Goal: Task Accomplishment & Management: Complete application form

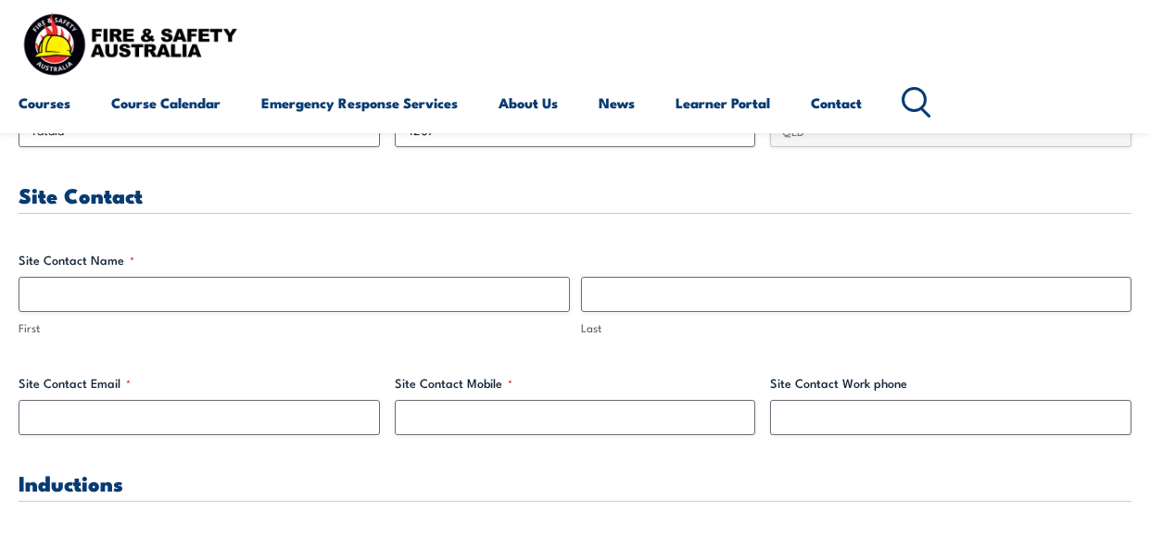
scroll to position [834, 0]
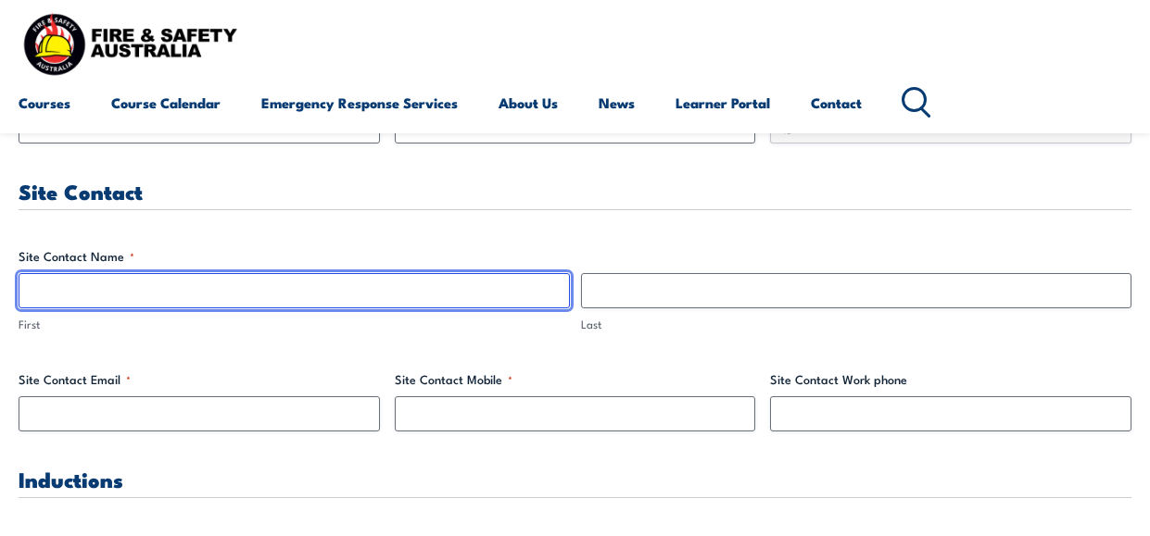
click at [438, 284] on input "First" at bounding box center [294, 290] width 551 height 35
type input "Thiago"
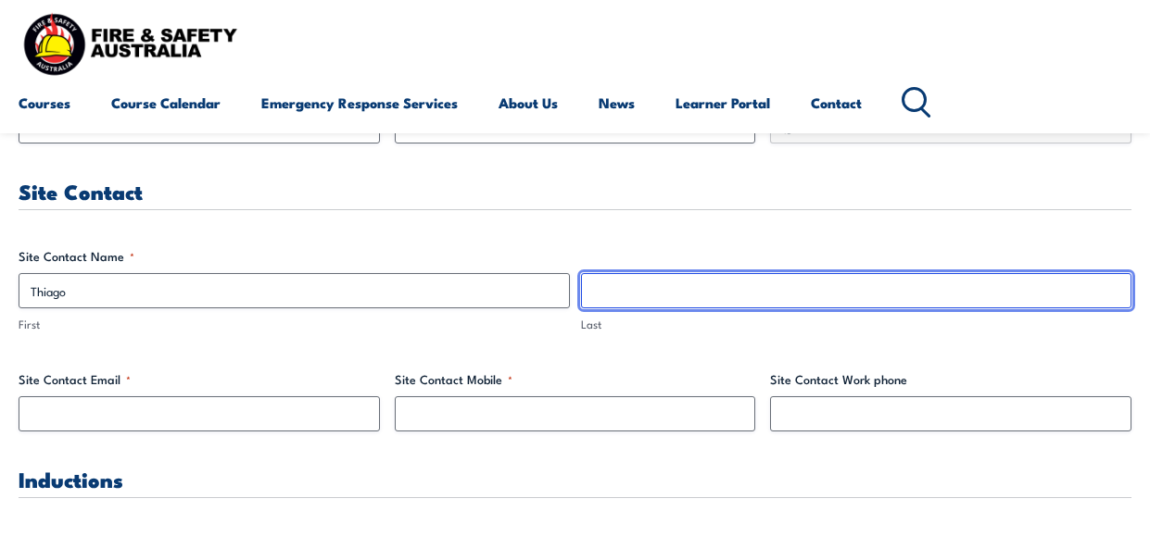
type input "[PERSON_NAME]"
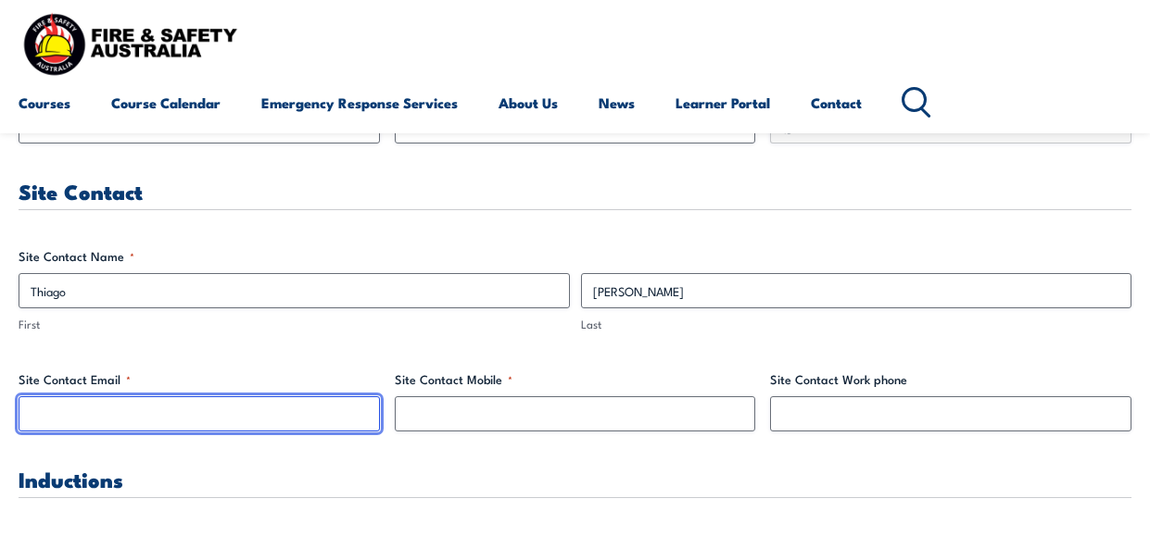
type input "[EMAIL_ADDRESS][DOMAIN_NAME]"
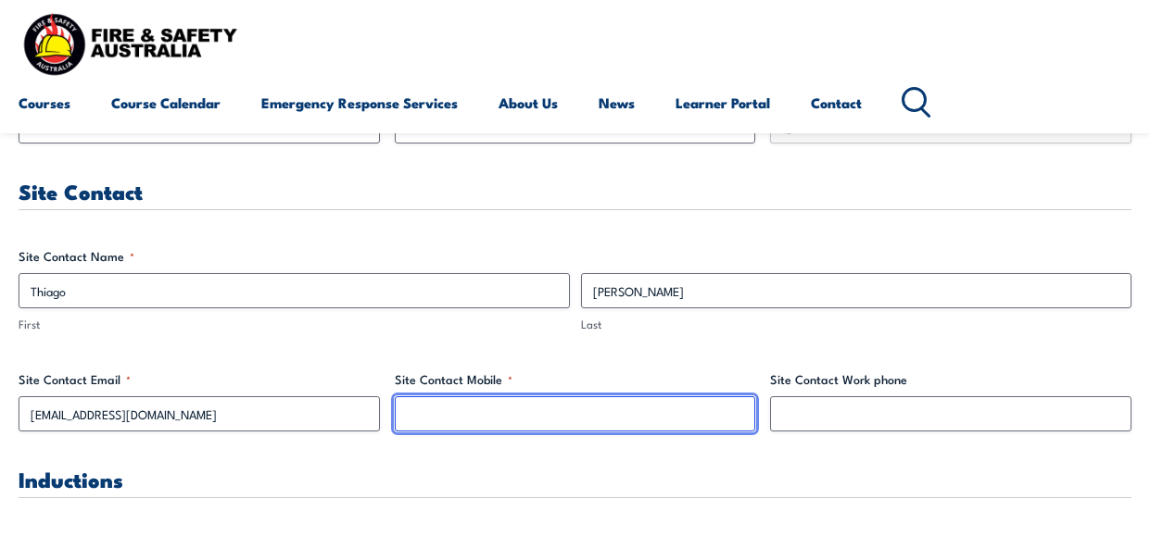
type input "0439914560"
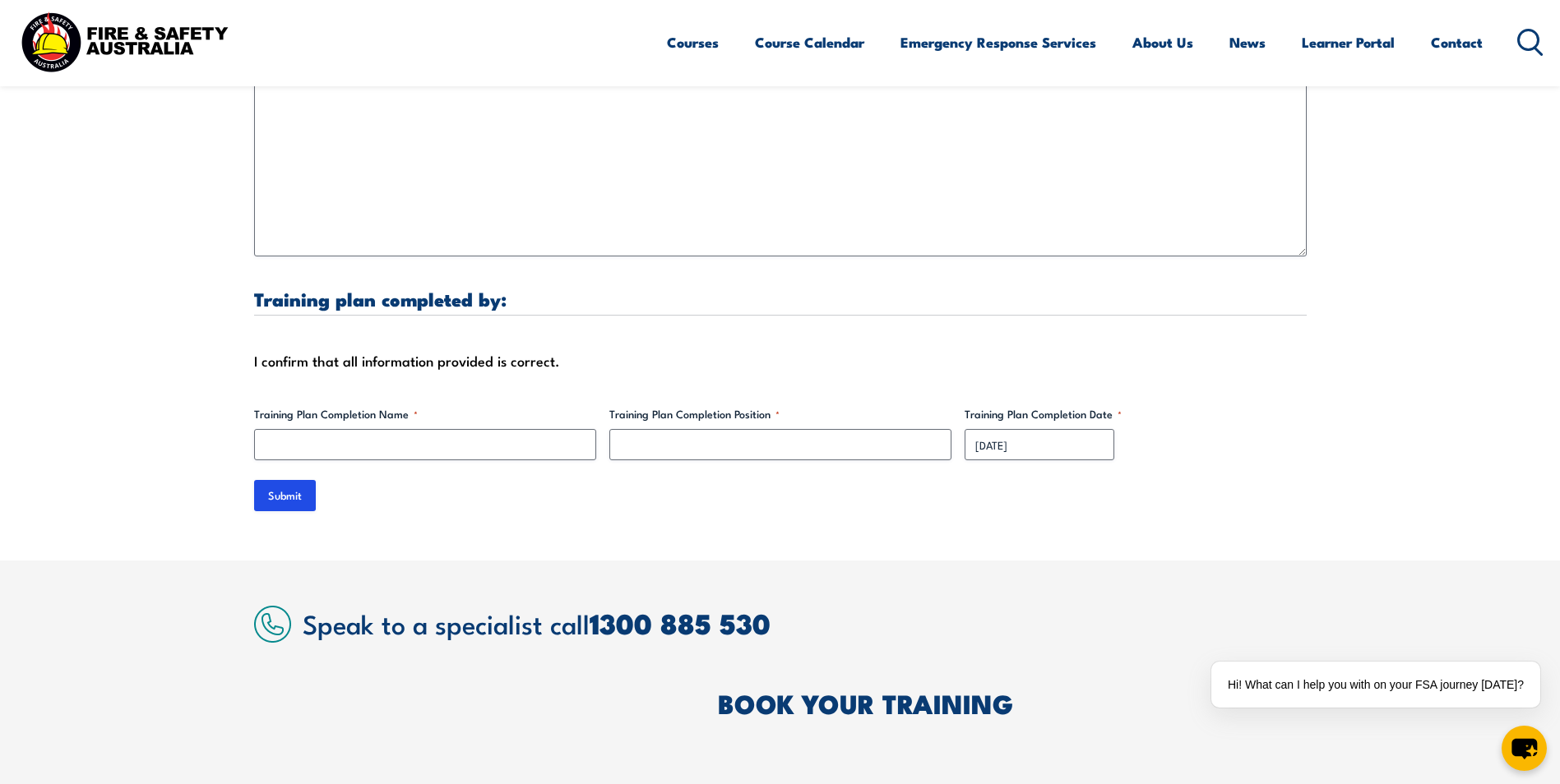
scroll to position [4716, 0]
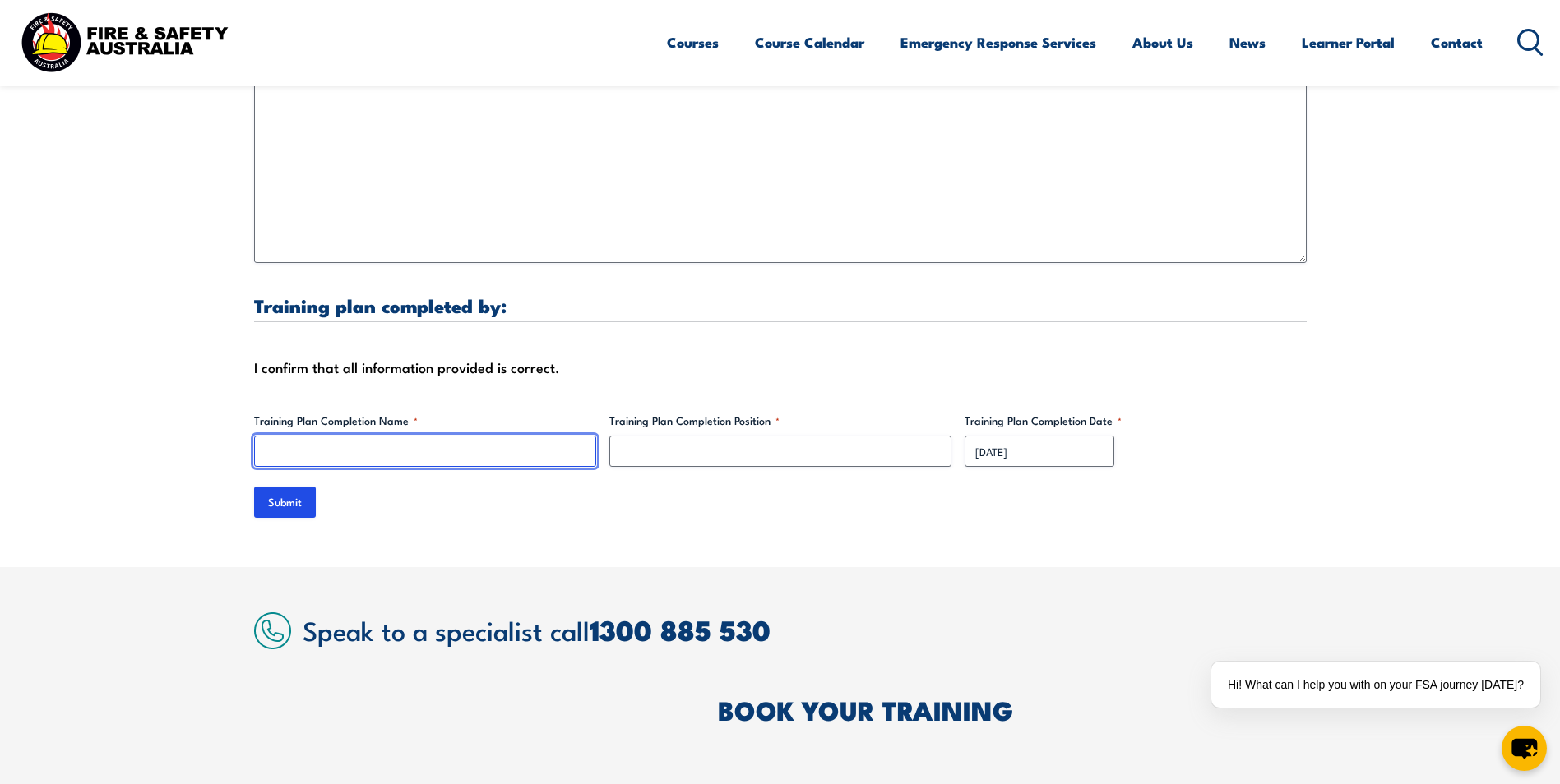
click at [376, 435] on input "Training Plan Completion Name *" at bounding box center [424, 451] width 342 height 31
click at [368, 437] on input "Training Plan Completion Name *" at bounding box center [424, 451] width 342 height 31
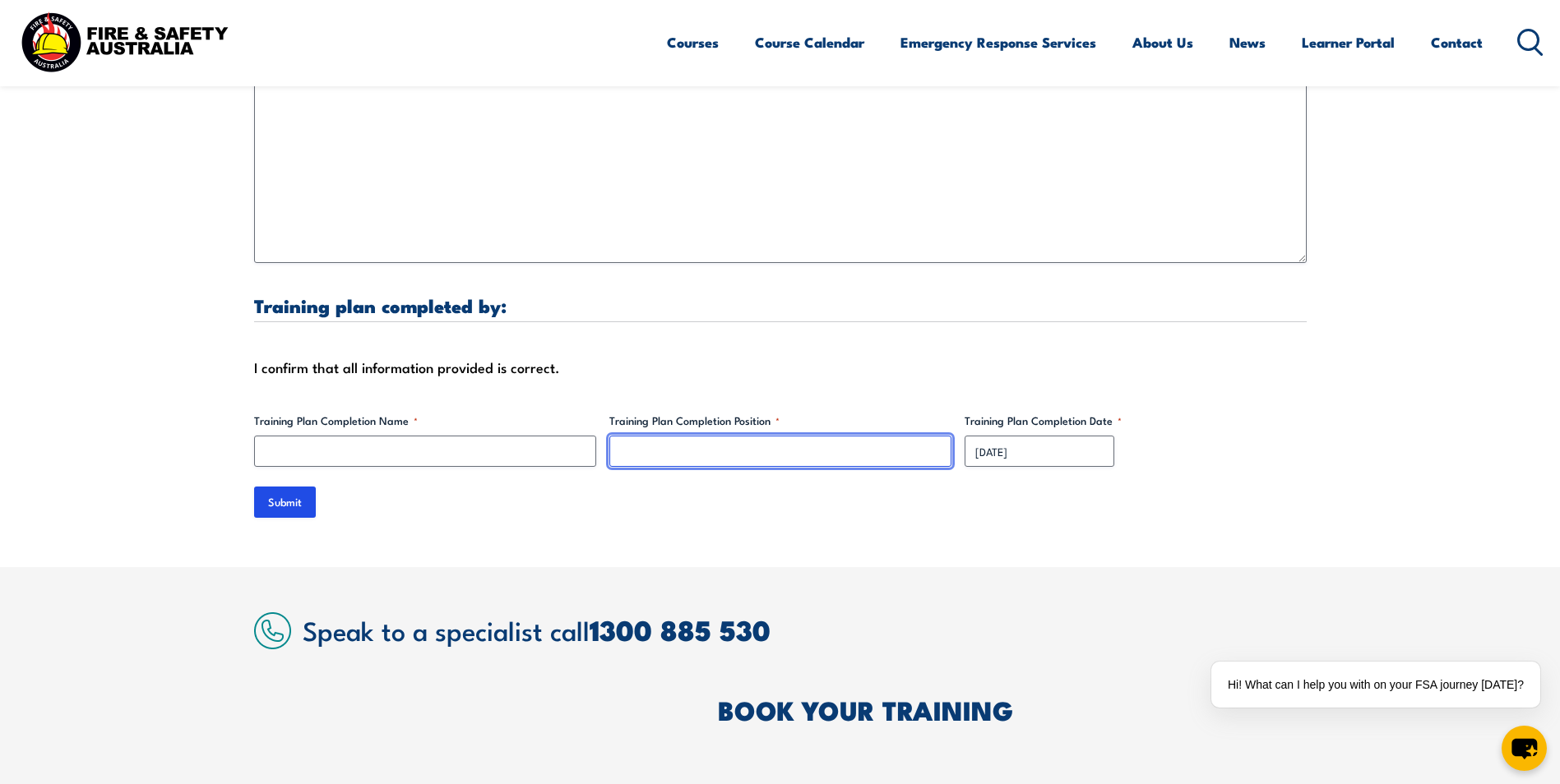
click at [642, 435] on input "Training Plan Completion Position *" at bounding box center [780, 451] width 342 height 31
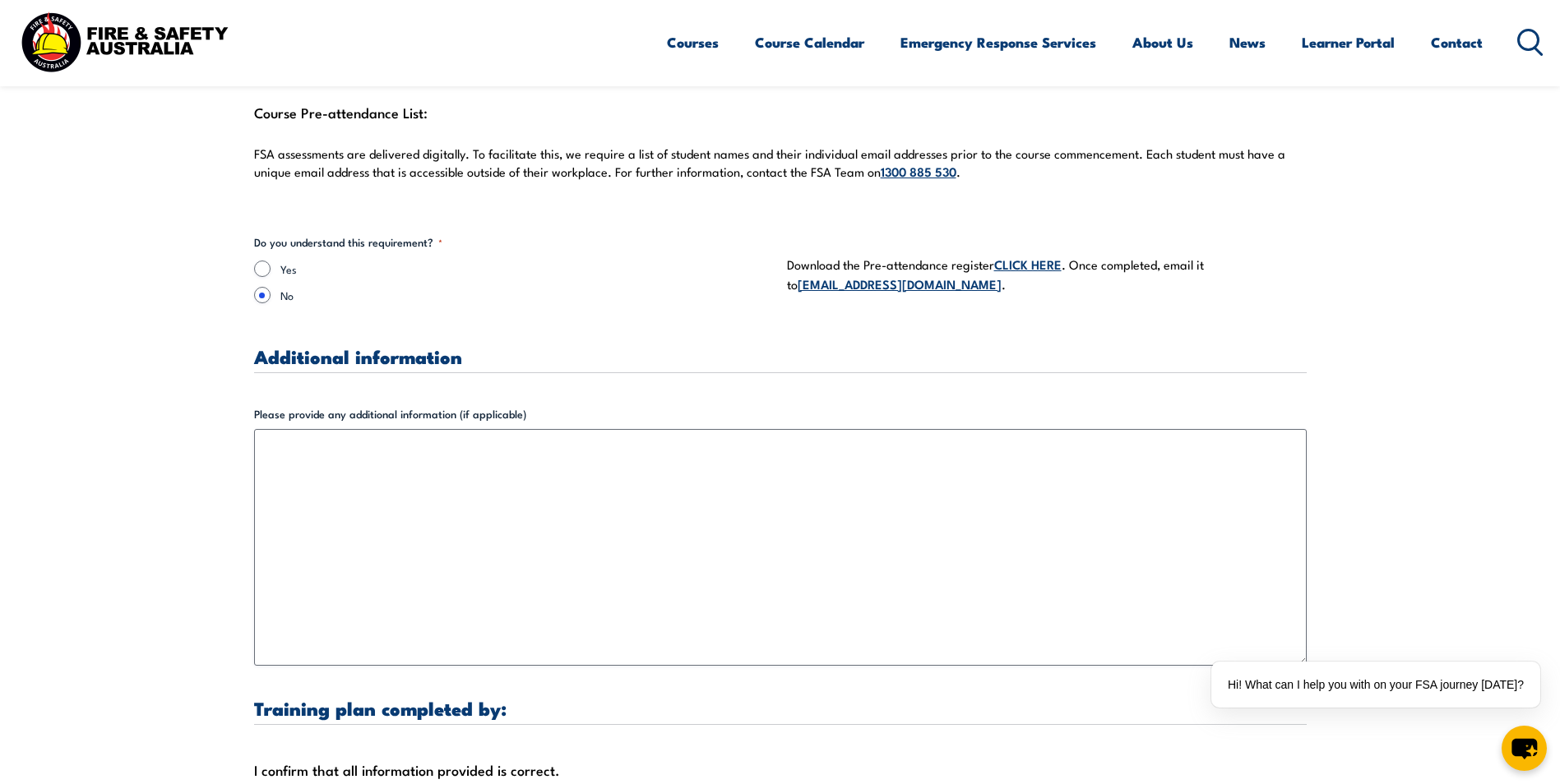
scroll to position [4223, 0]
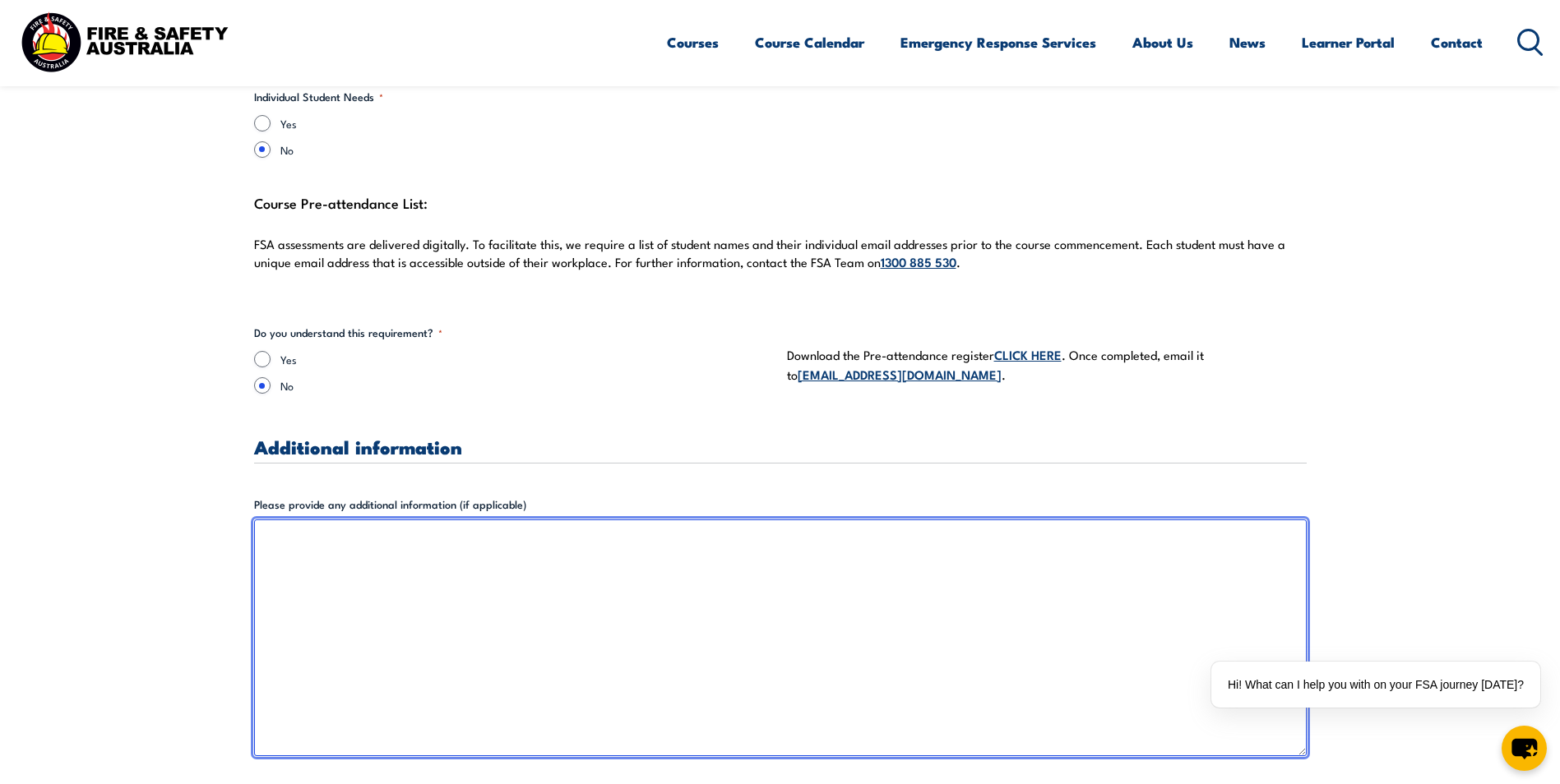
click at [311, 474] on textarea "Please provide any additional information (if applicable)" at bounding box center [780, 638] width 1052 height 237
paste textarea "8am at our facilities in Salisbury"
click at [311, 474] on textarea "8am at our facilities in Salisbury" at bounding box center [780, 638] width 1052 height 237
click at [424, 474] on textarea "8am at your facilities in Salisbury" at bounding box center [780, 638] width 1052 height 237
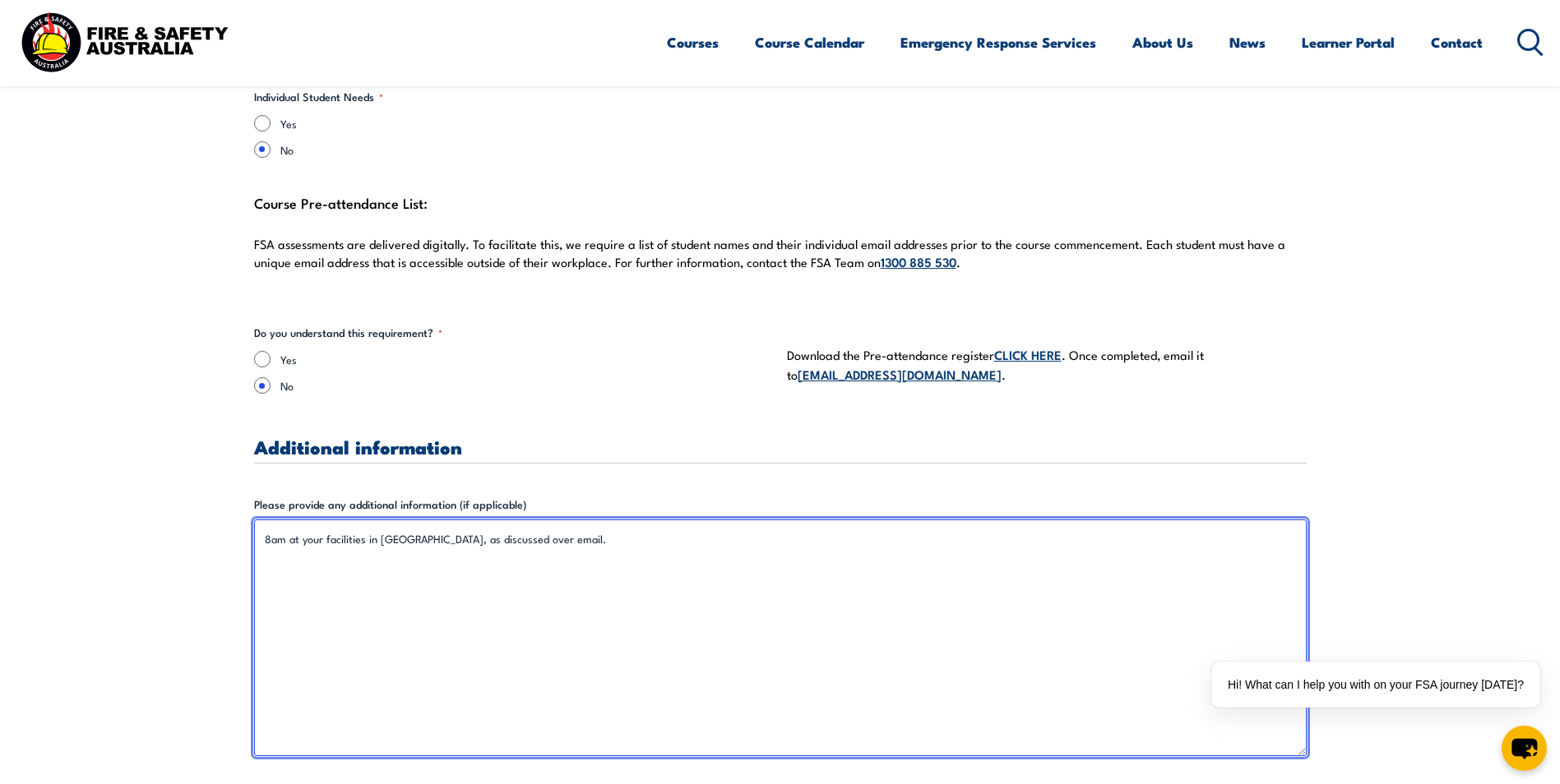
type textarea "8am at your facilities in Salisbury, as discussed over email."
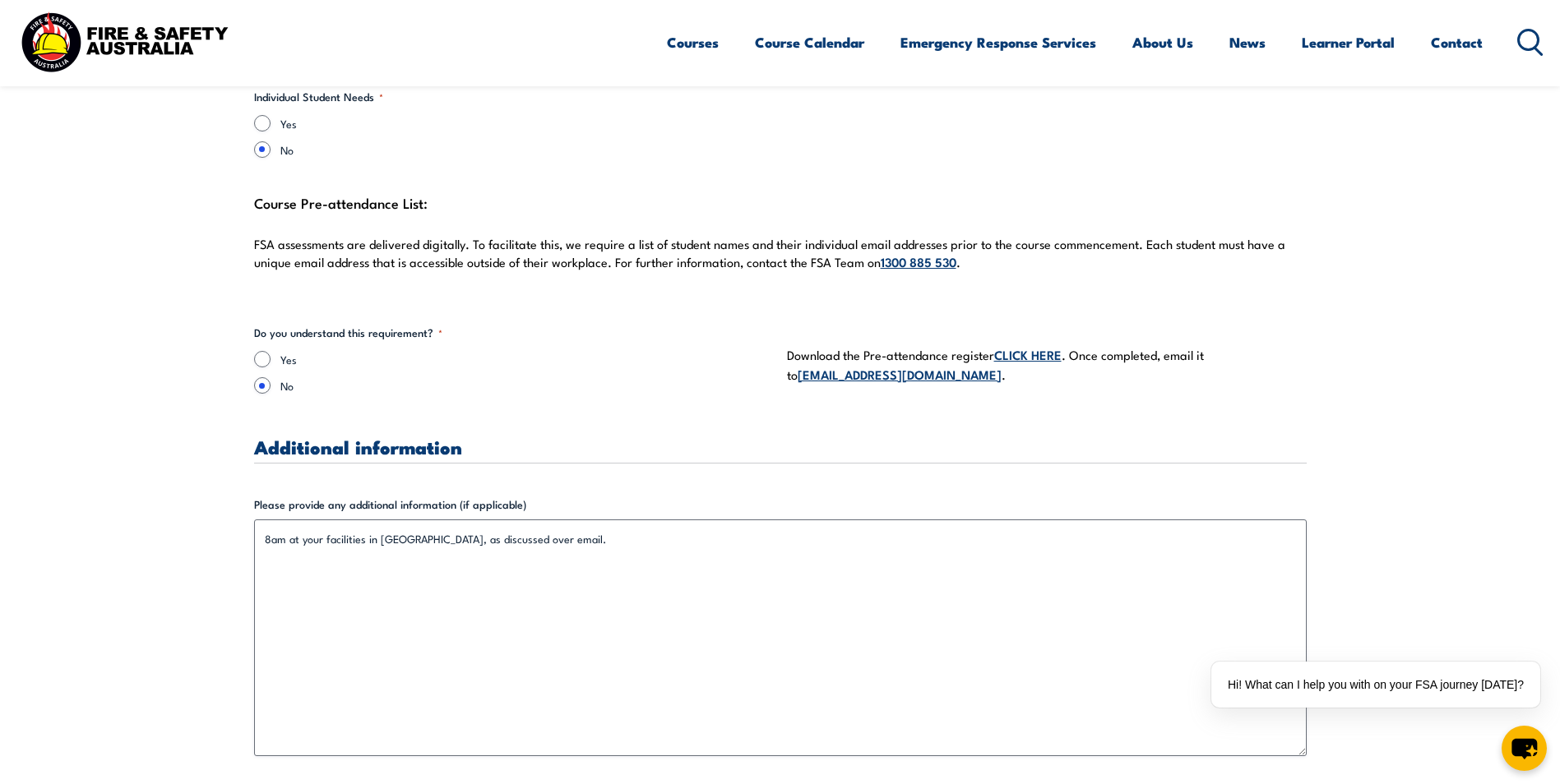
click at [733, 474] on label "Please provide any additional information (if applicable)" at bounding box center [780, 505] width 1052 height 17
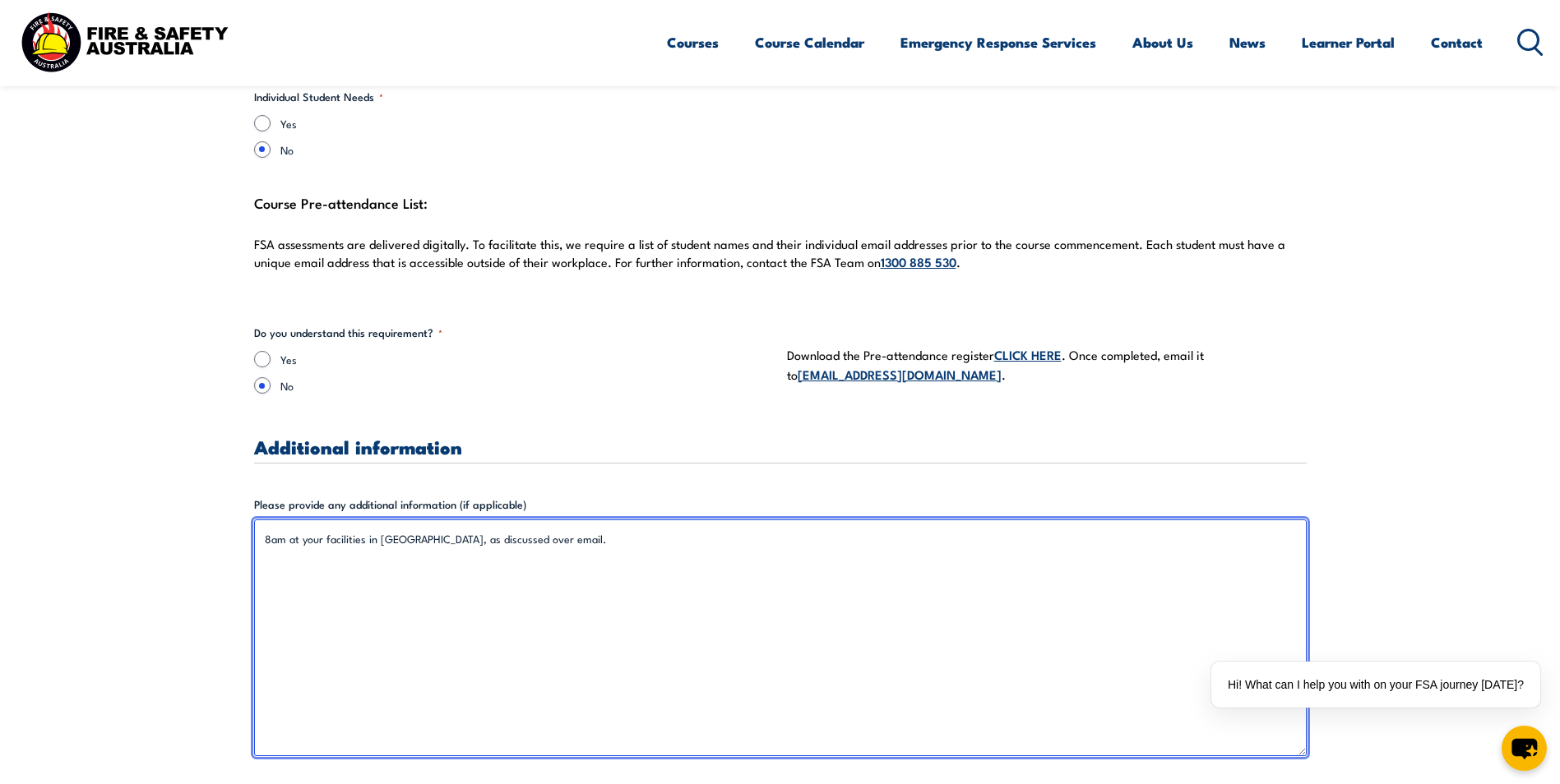
click at [733, 474] on textarea "8am at your facilities in Salisbury, as discussed over email." at bounding box center [780, 638] width 1052 height 237
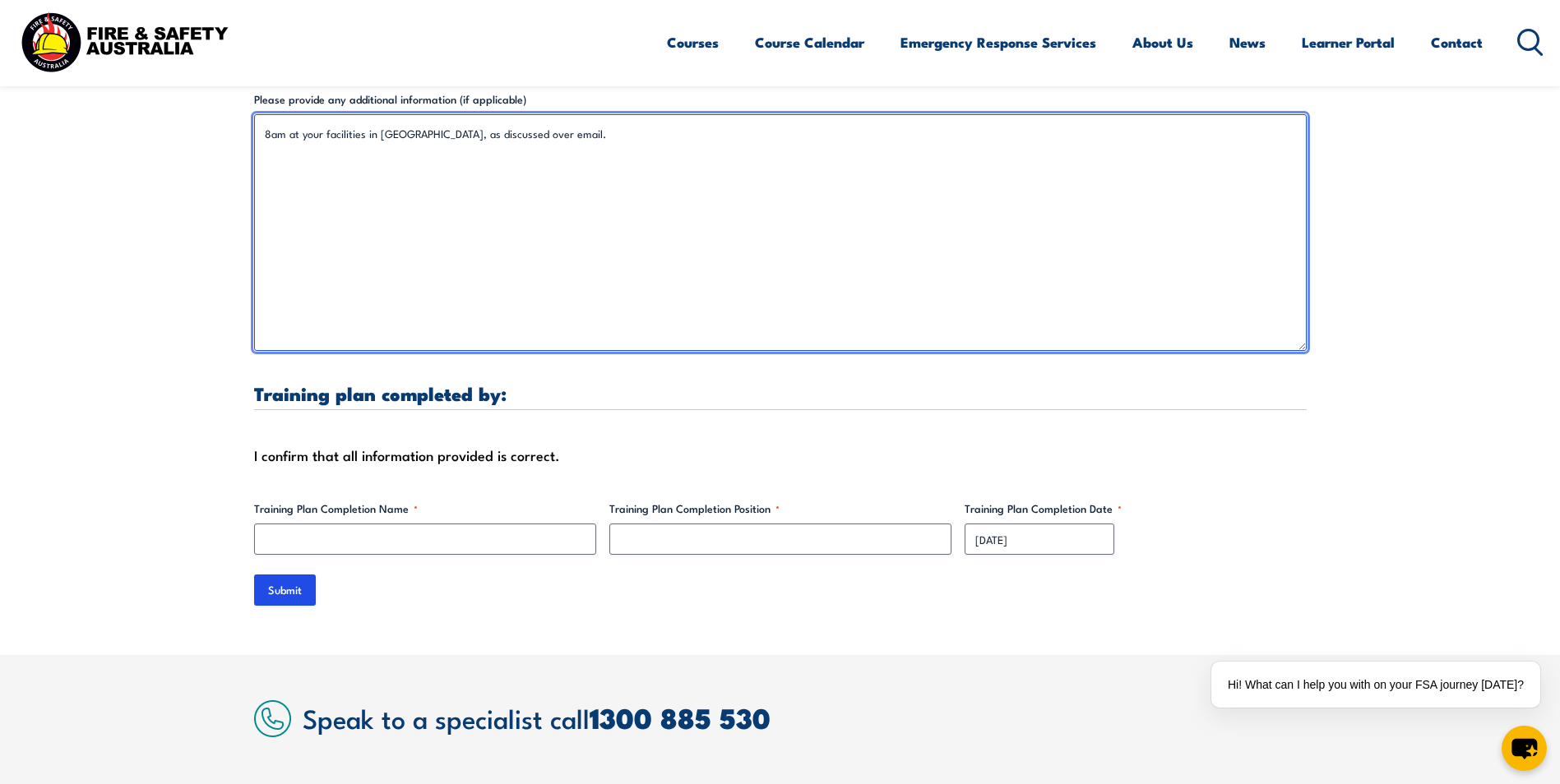
scroll to position [4634, 0]
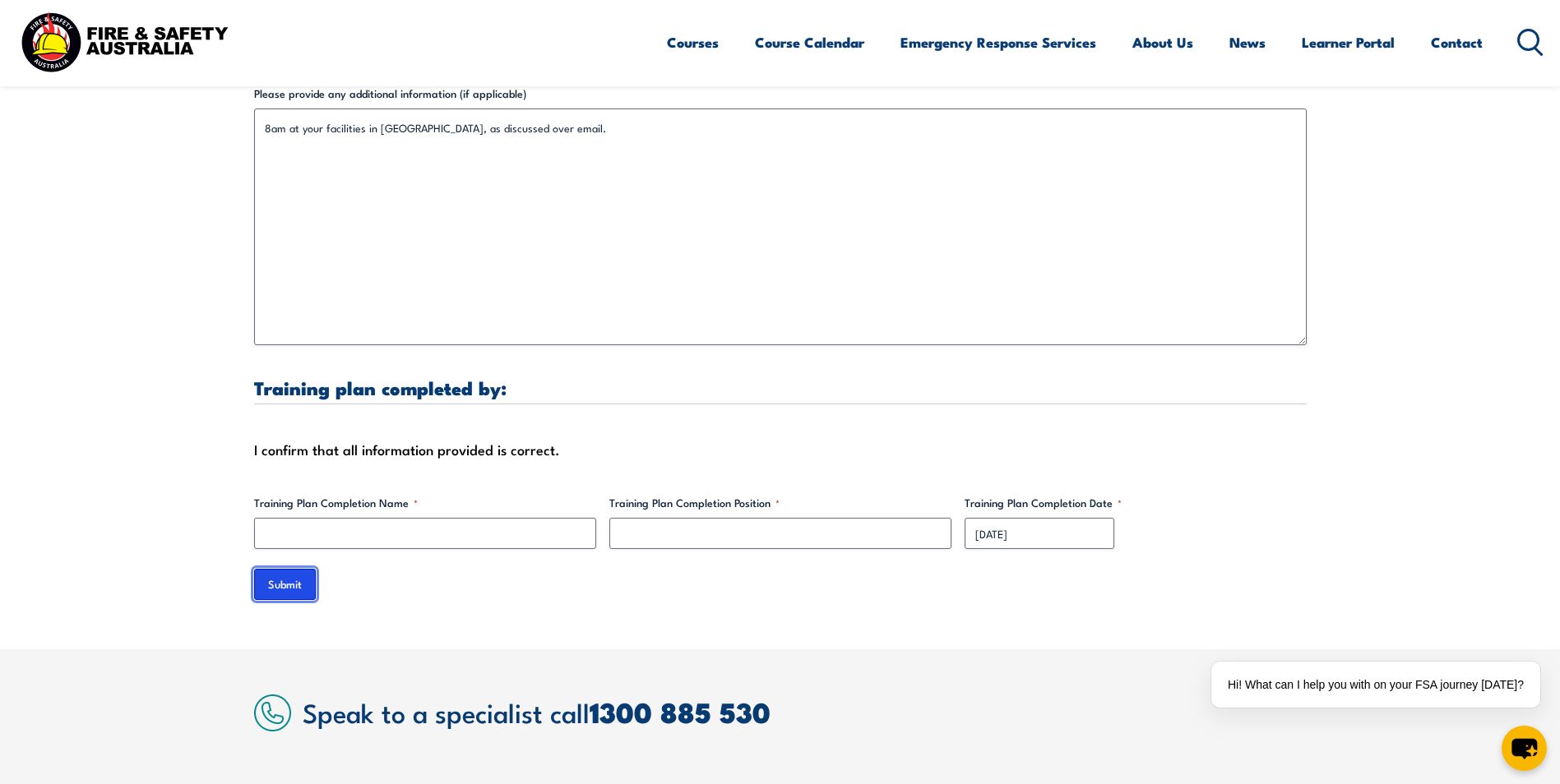
click at [289, 474] on input "Submit" at bounding box center [284, 584] width 61 height 31
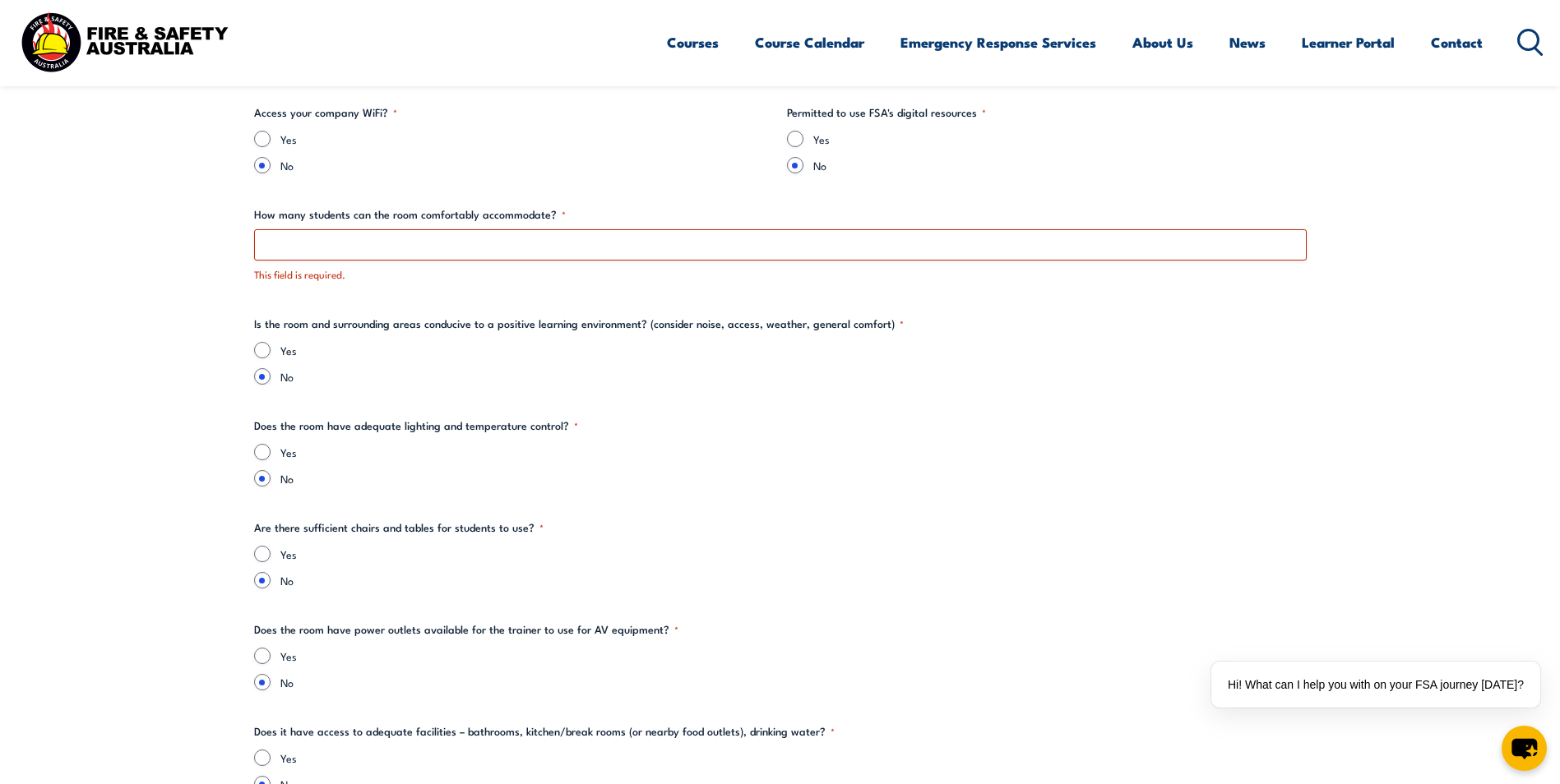
scroll to position [1633, 0]
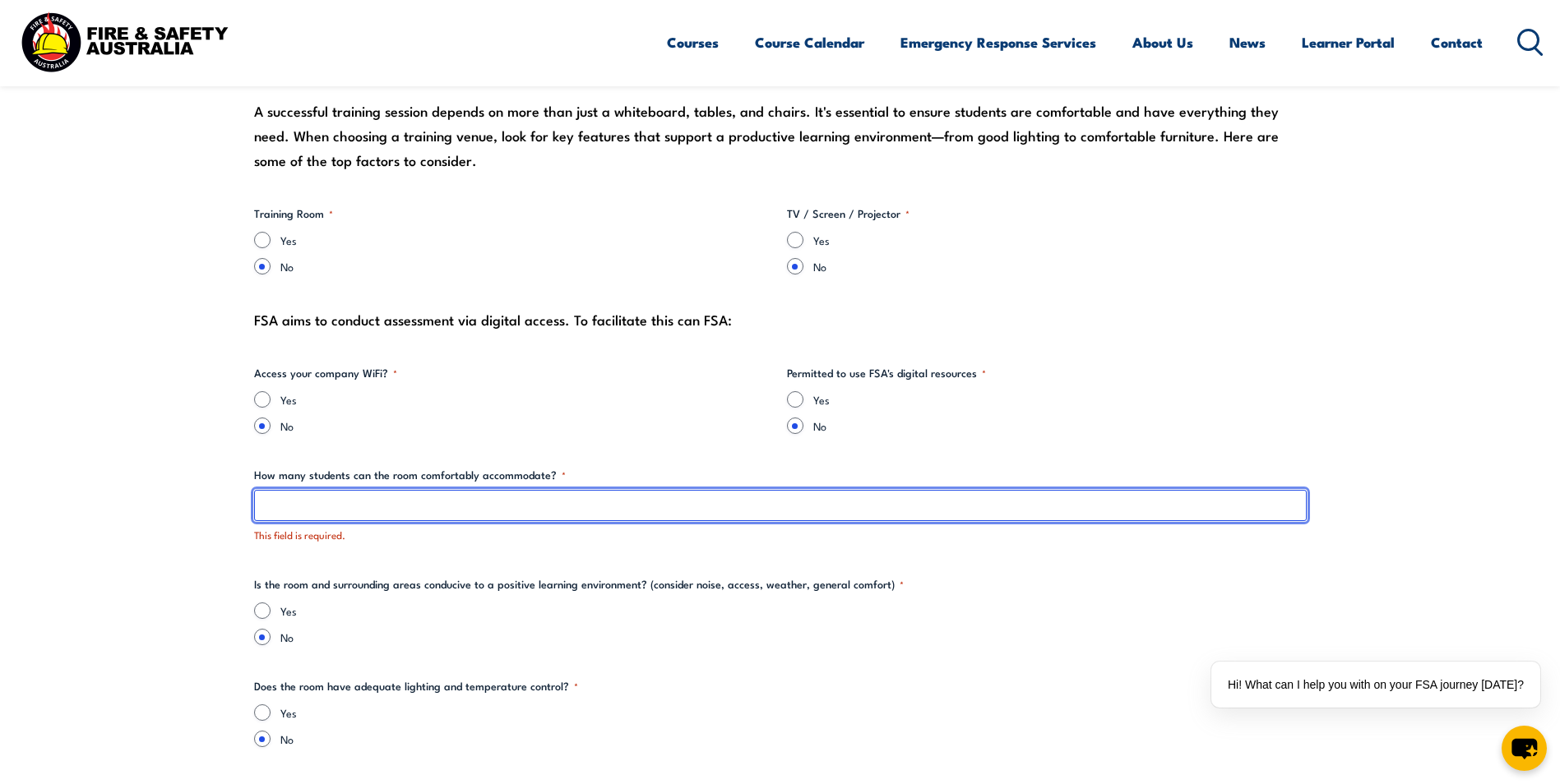
click at [324, 474] on input "How many students can the room comfortably accommodate? *" at bounding box center [780, 505] width 1052 height 31
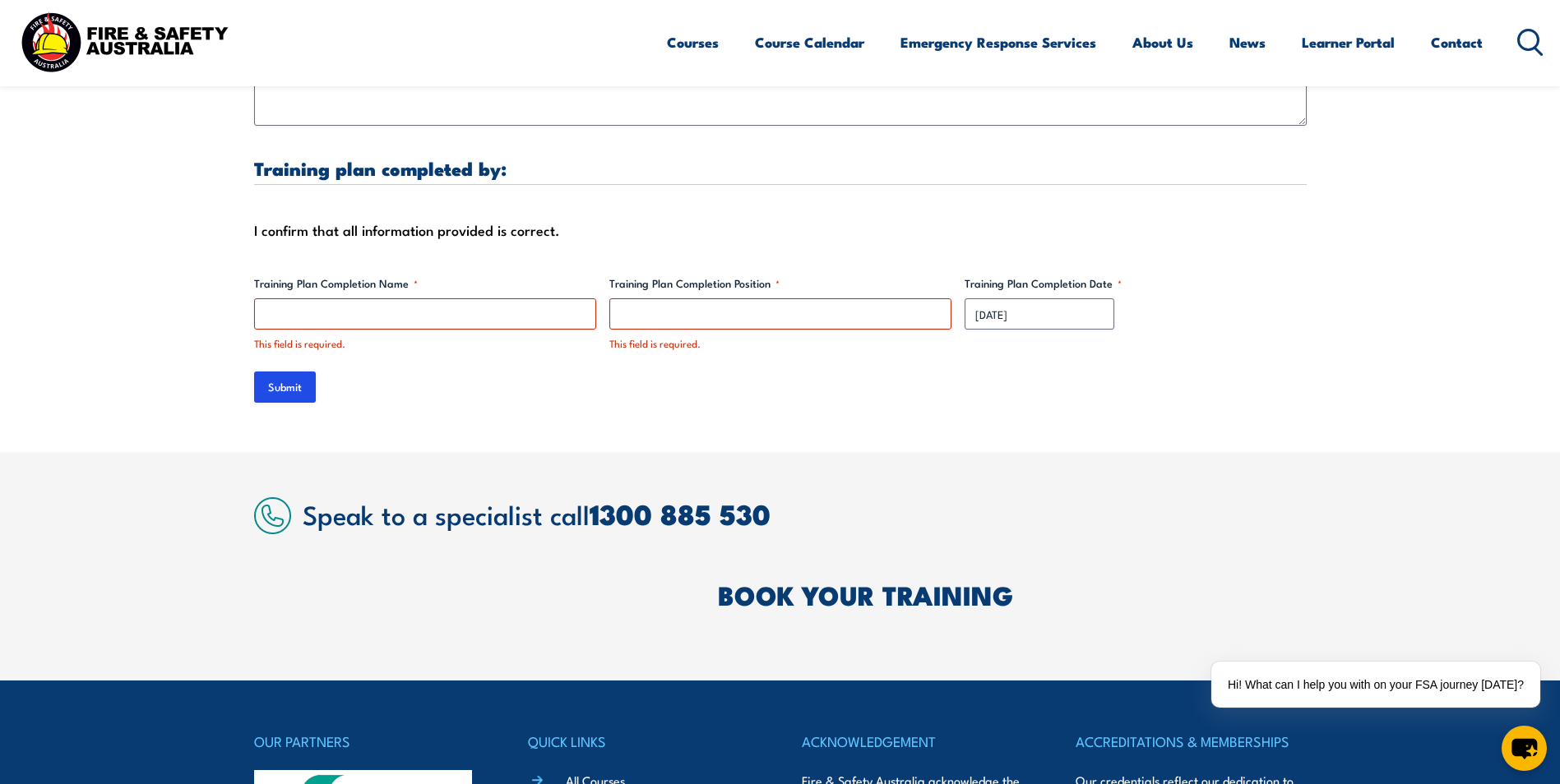
scroll to position [4837, 0]
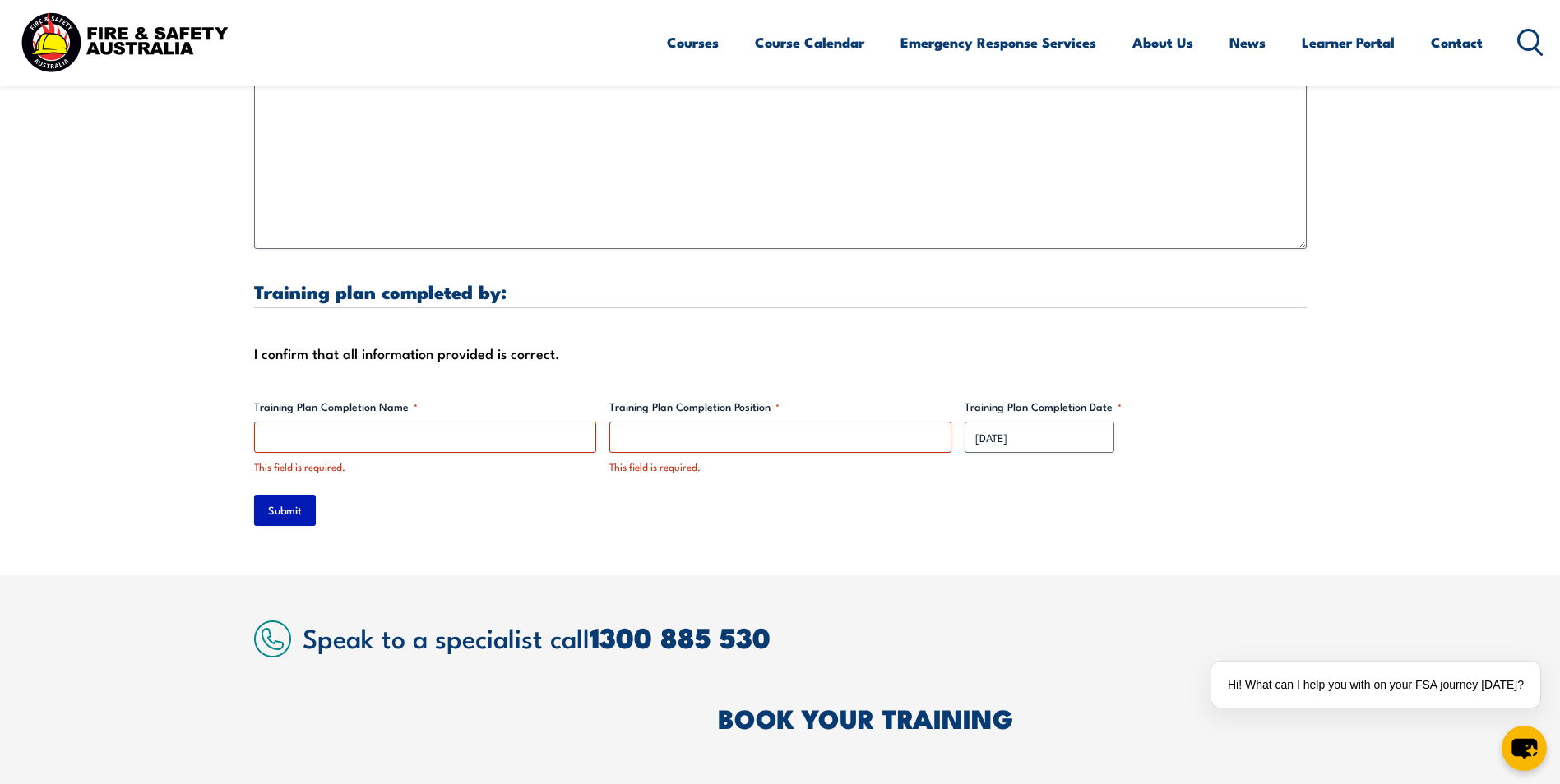
type input "held at your venue"
click at [303, 474] on input "Submit" at bounding box center [284, 510] width 61 height 31
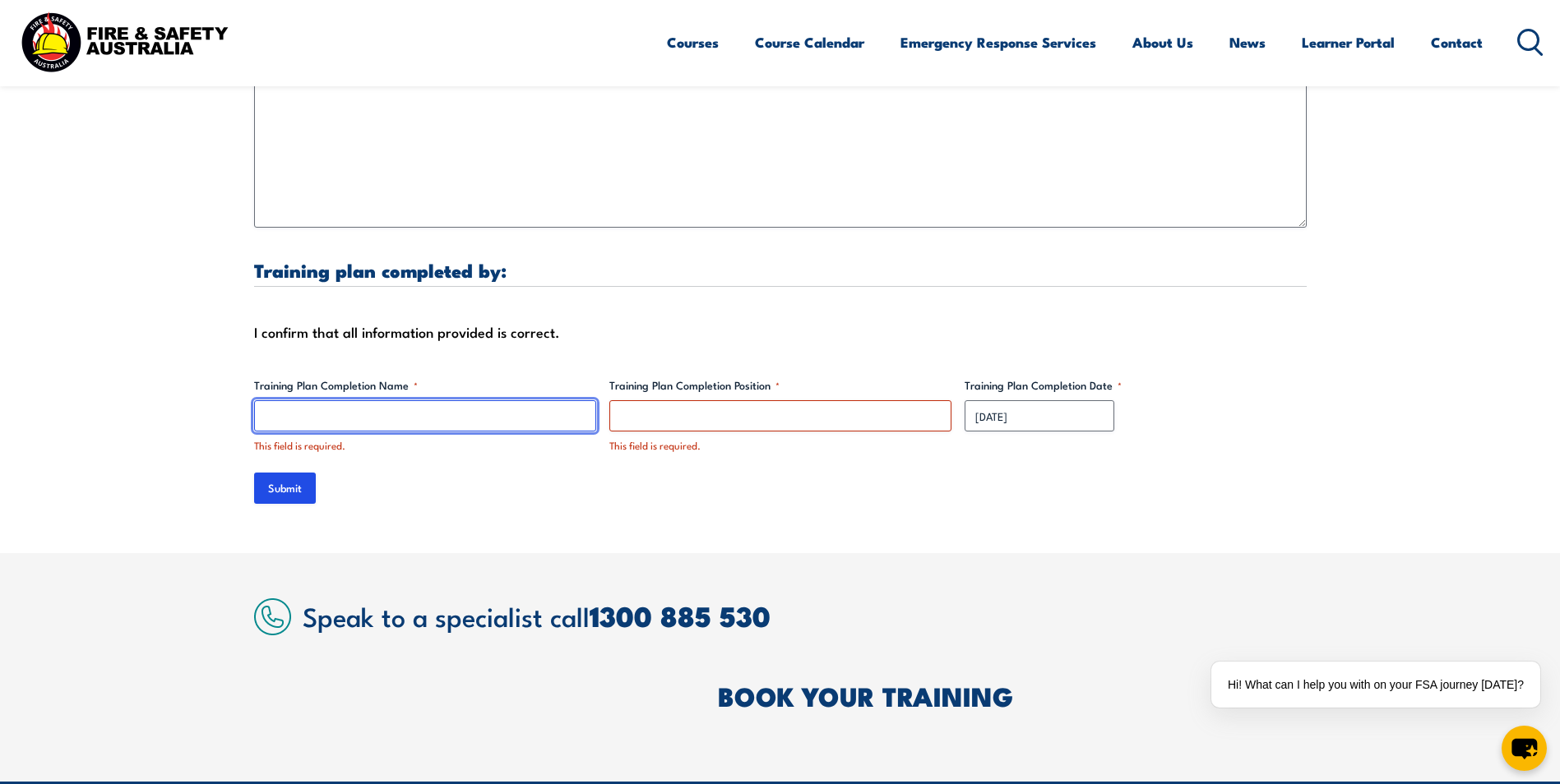
click at [489, 401] on input "Training Plan Completion Name *" at bounding box center [424, 415] width 342 height 31
click at [429, 400] on input "Training Plan Completion Name *" at bounding box center [424, 415] width 342 height 31
paste input "Emma Bianchi"
drag, startPoint x: 496, startPoint y: 402, endPoint x: 249, endPoint y: 414, distance: 247.3
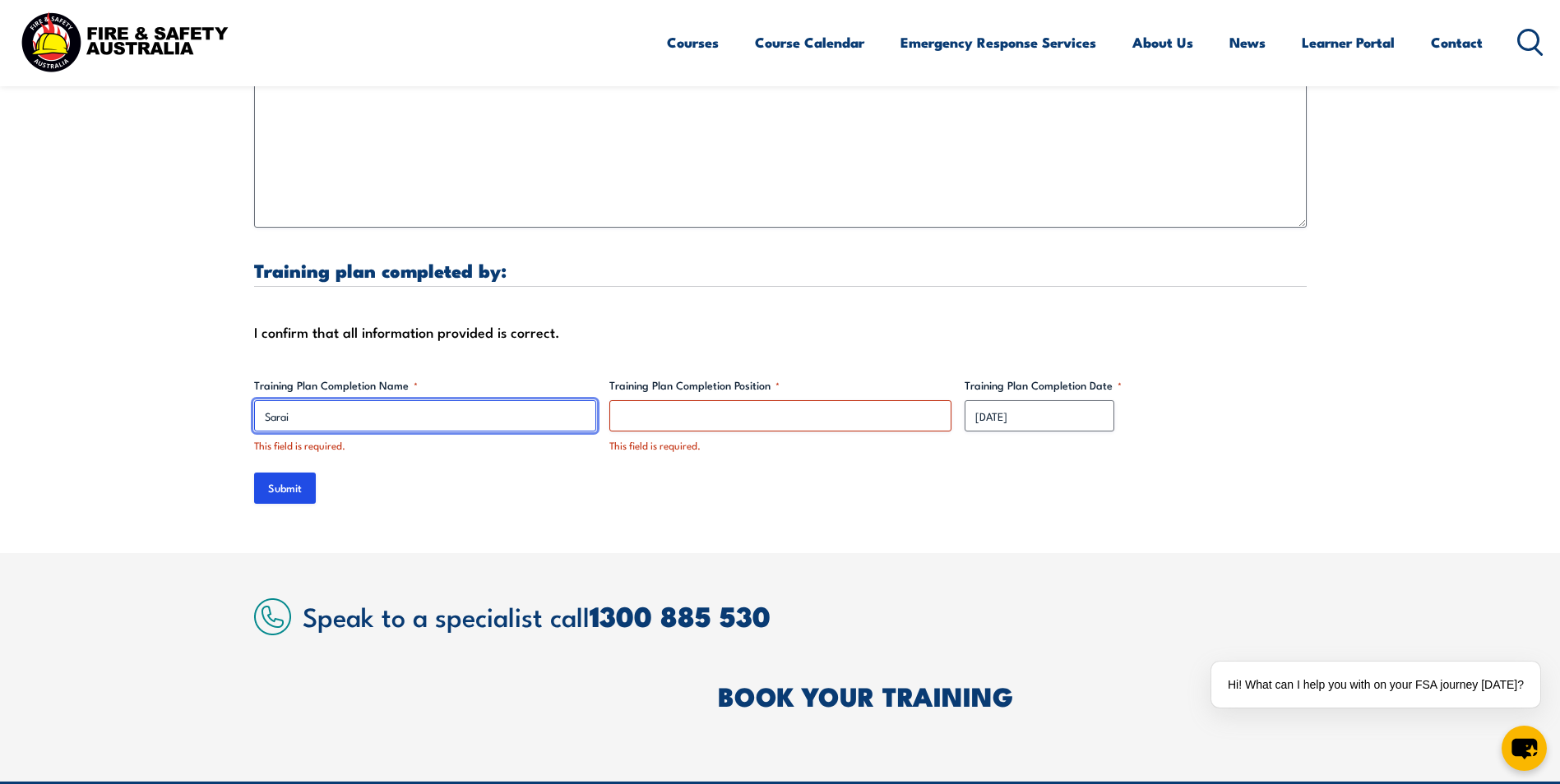
type input "Sarai"
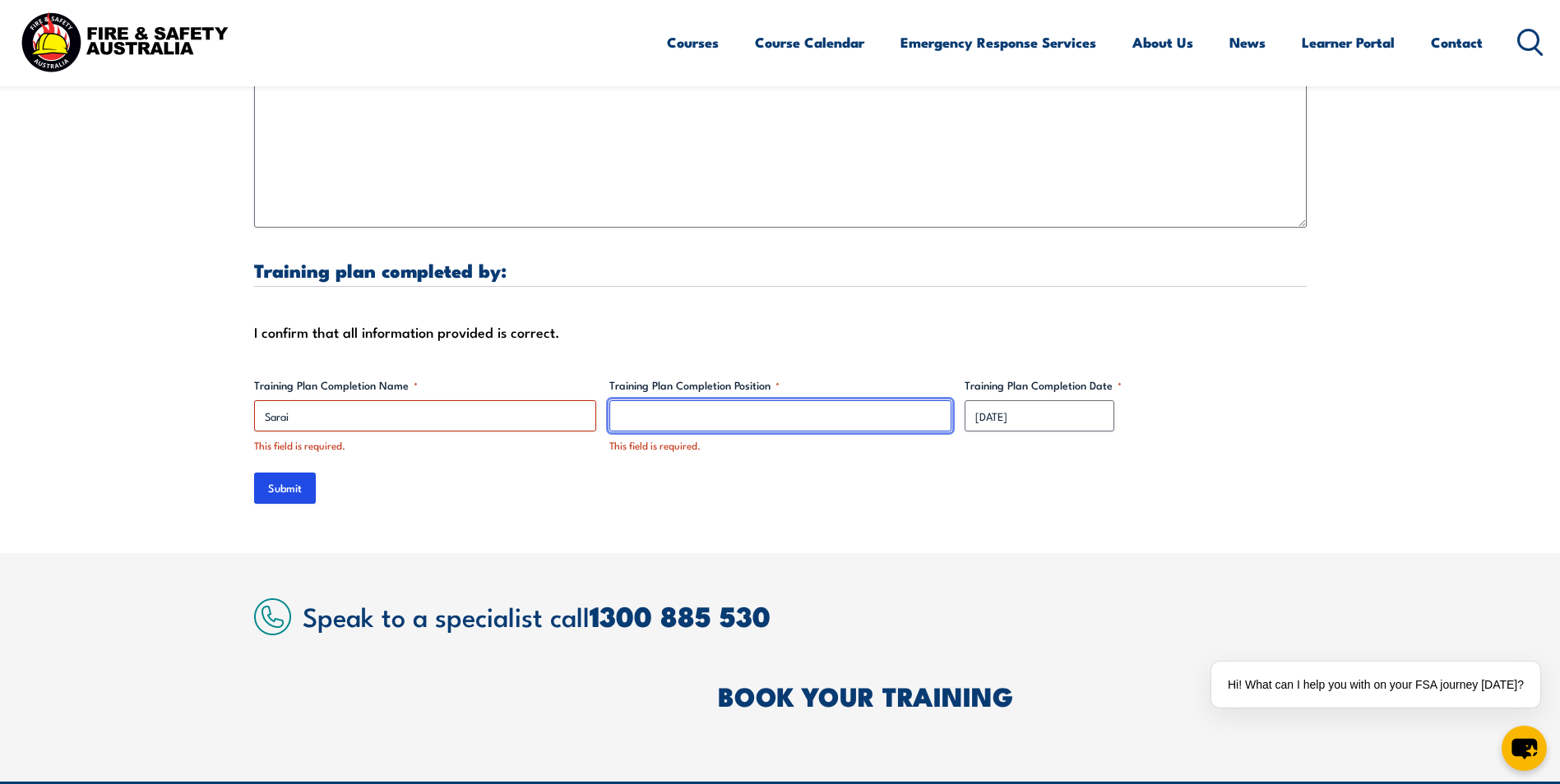
click at [669, 403] on input "Training Plan Completion Position *" at bounding box center [780, 415] width 342 height 31
type input "B"
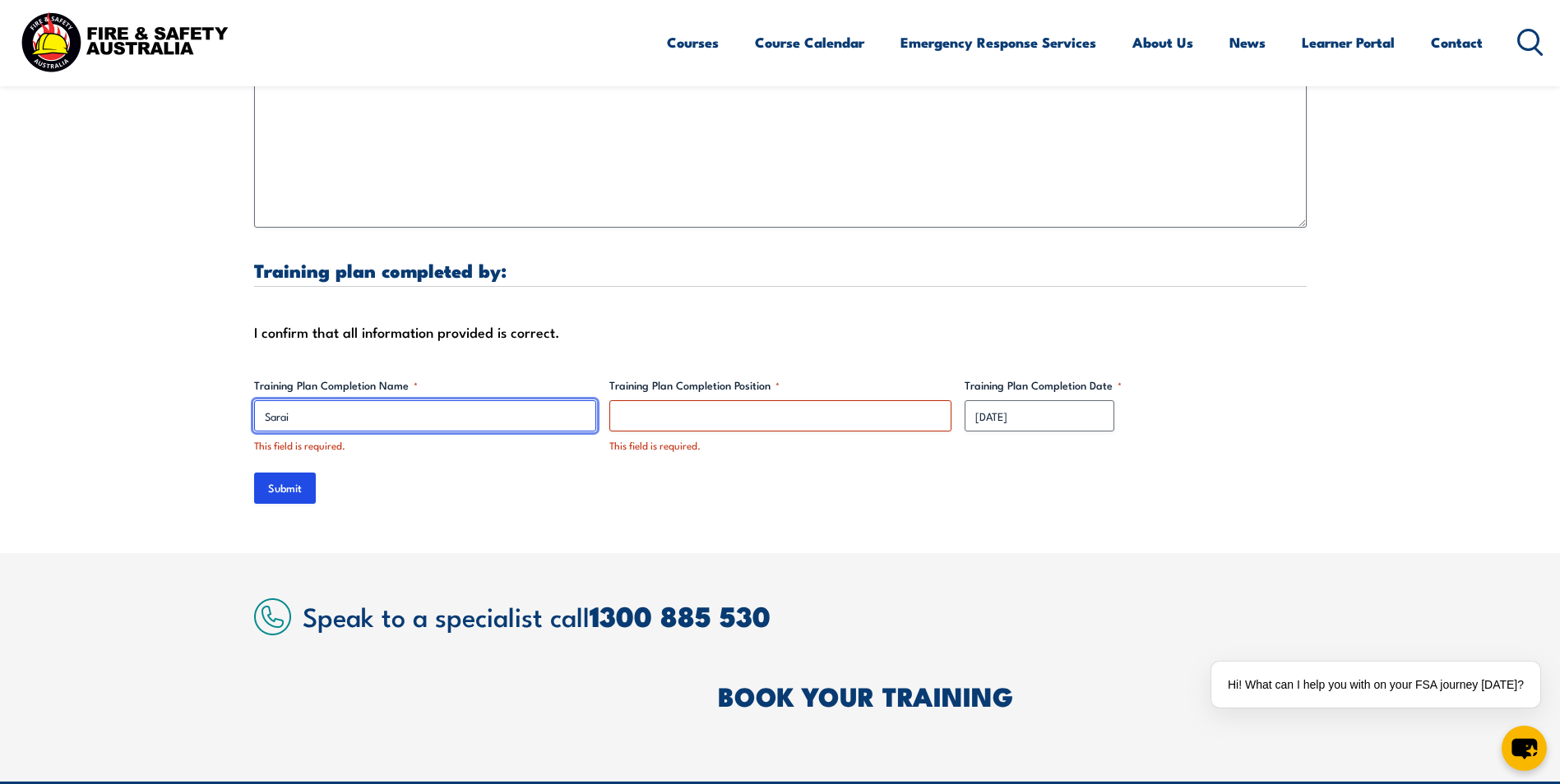
click at [522, 400] on input "Sarai" at bounding box center [424, 415] width 342 height 31
type input "[PERSON_NAME]"
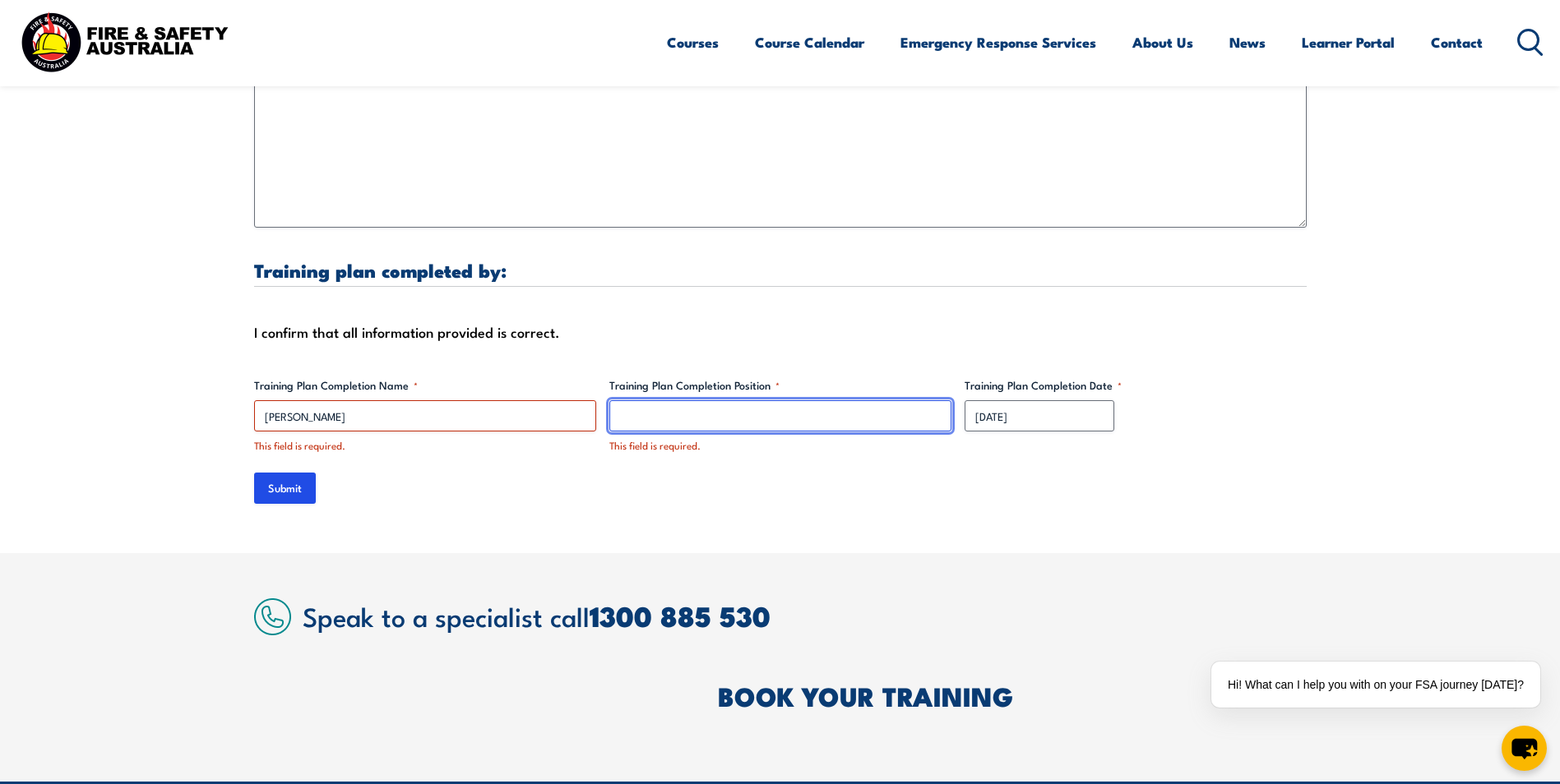
click at [706, 403] on input "Training Plan Completion Position *" at bounding box center [780, 415] width 342 height 31
type input "Administration"
click at [280, 474] on input "Submit" at bounding box center [284, 488] width 61 height 31
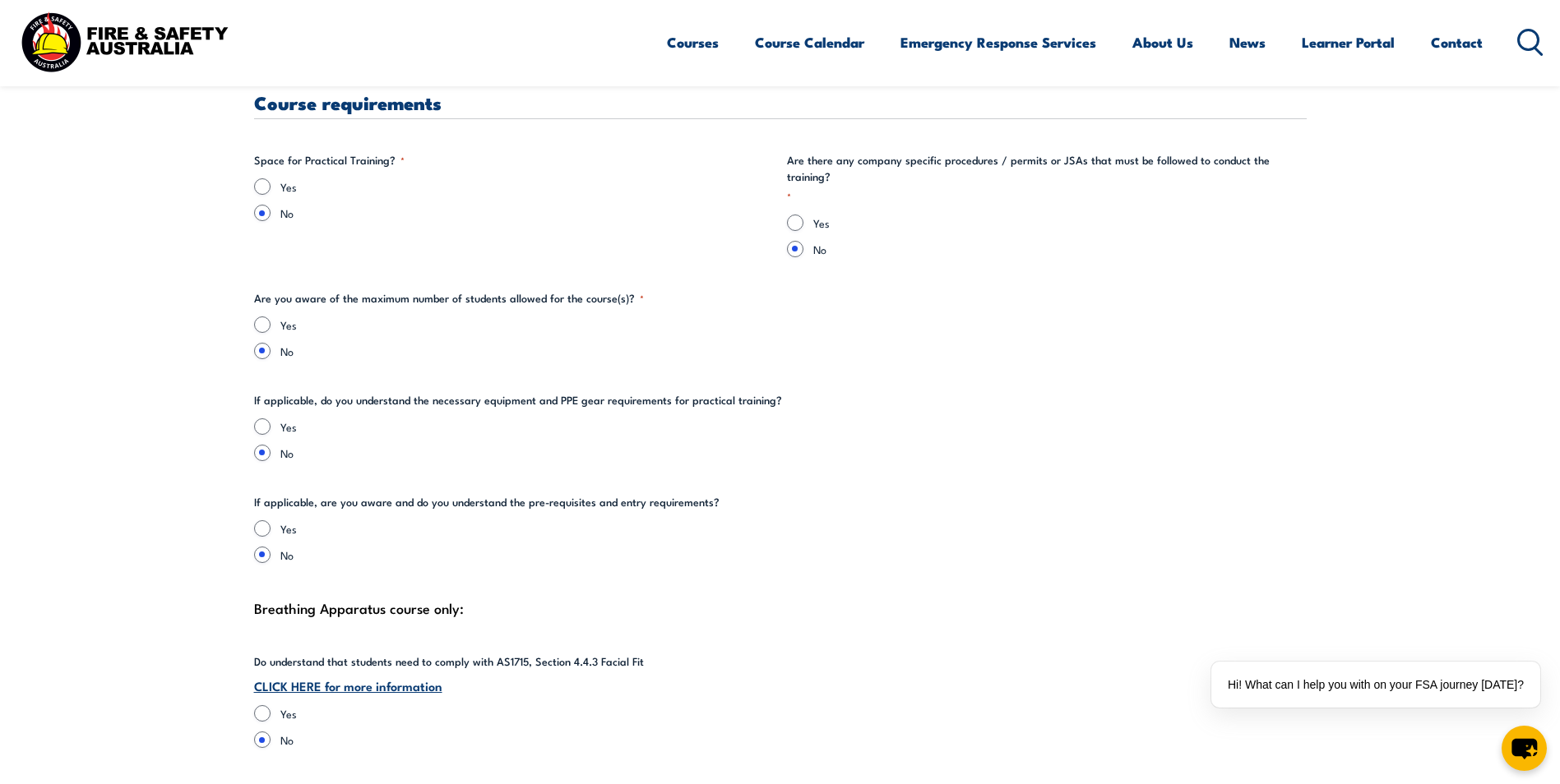
scroll to position [2866, 0]
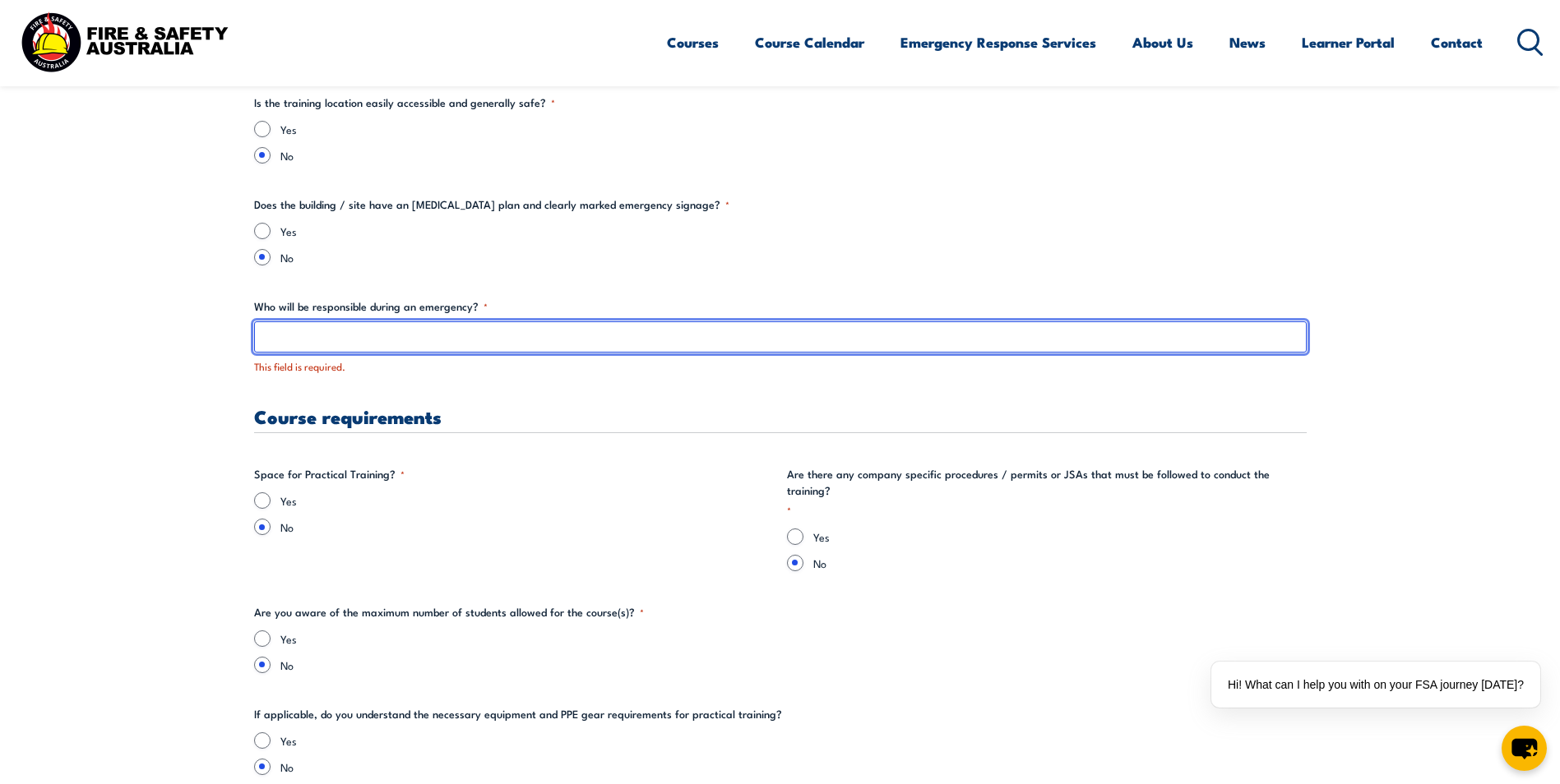
click at [446, 341] on input "Who will be responsible during an emergency? *" at bounding box center [780, 336] width 1052 height 31
type input "y"
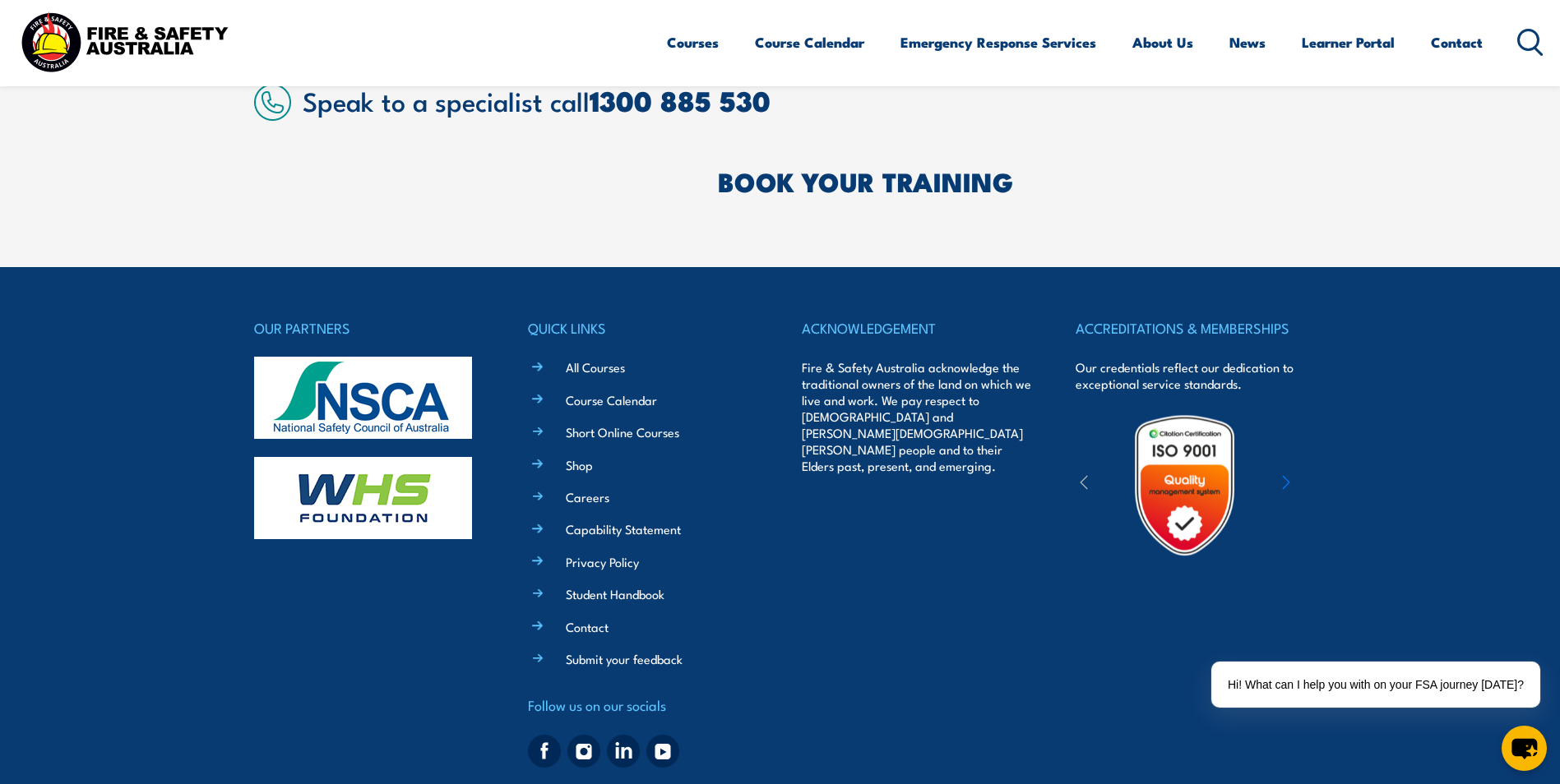
scroll to position [4837, 0]
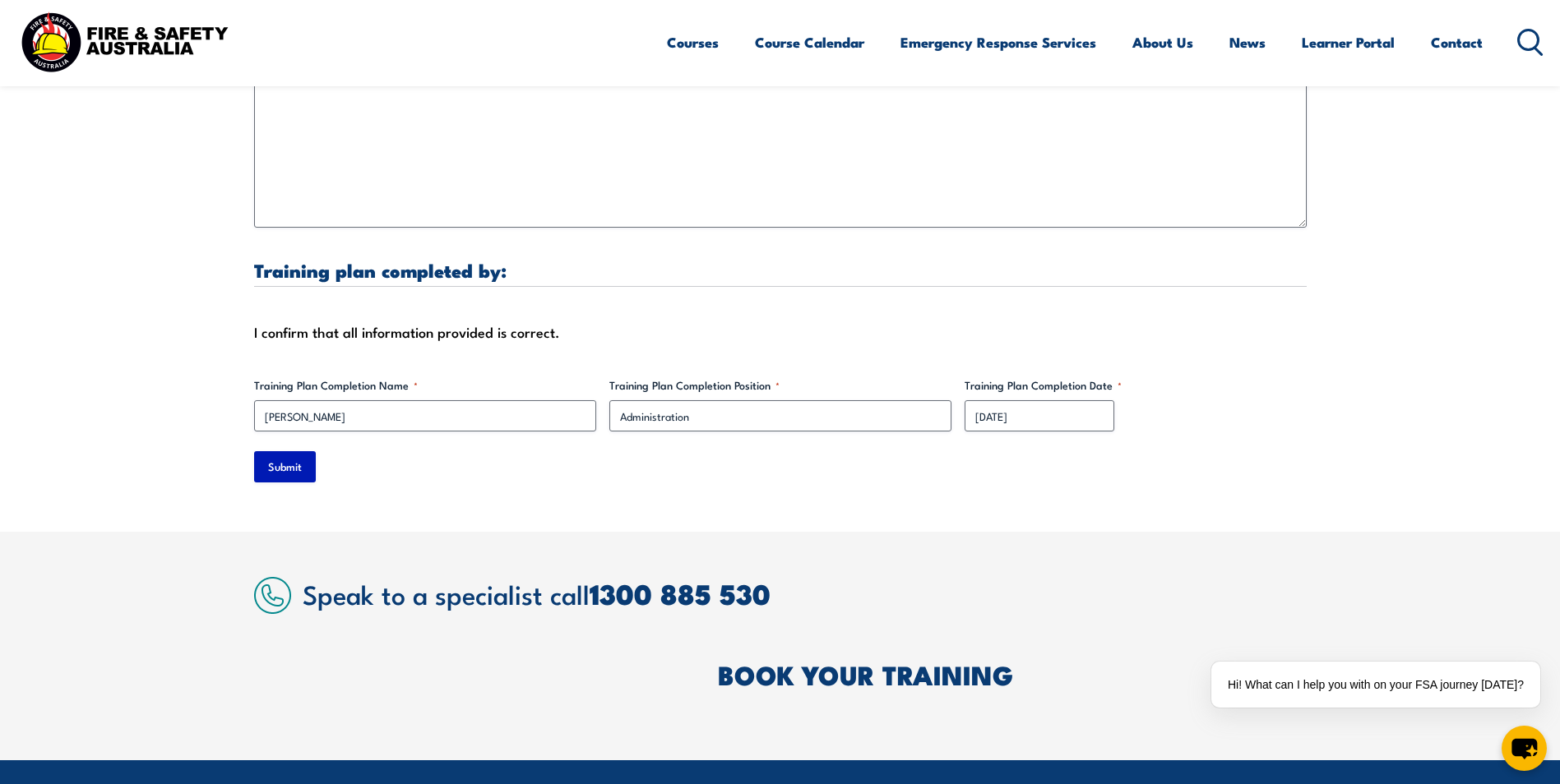
type input "someone provided from your venue space"
click at [303, 453] on input "Submit" at bounding box center [284, 466] width 61 height 31
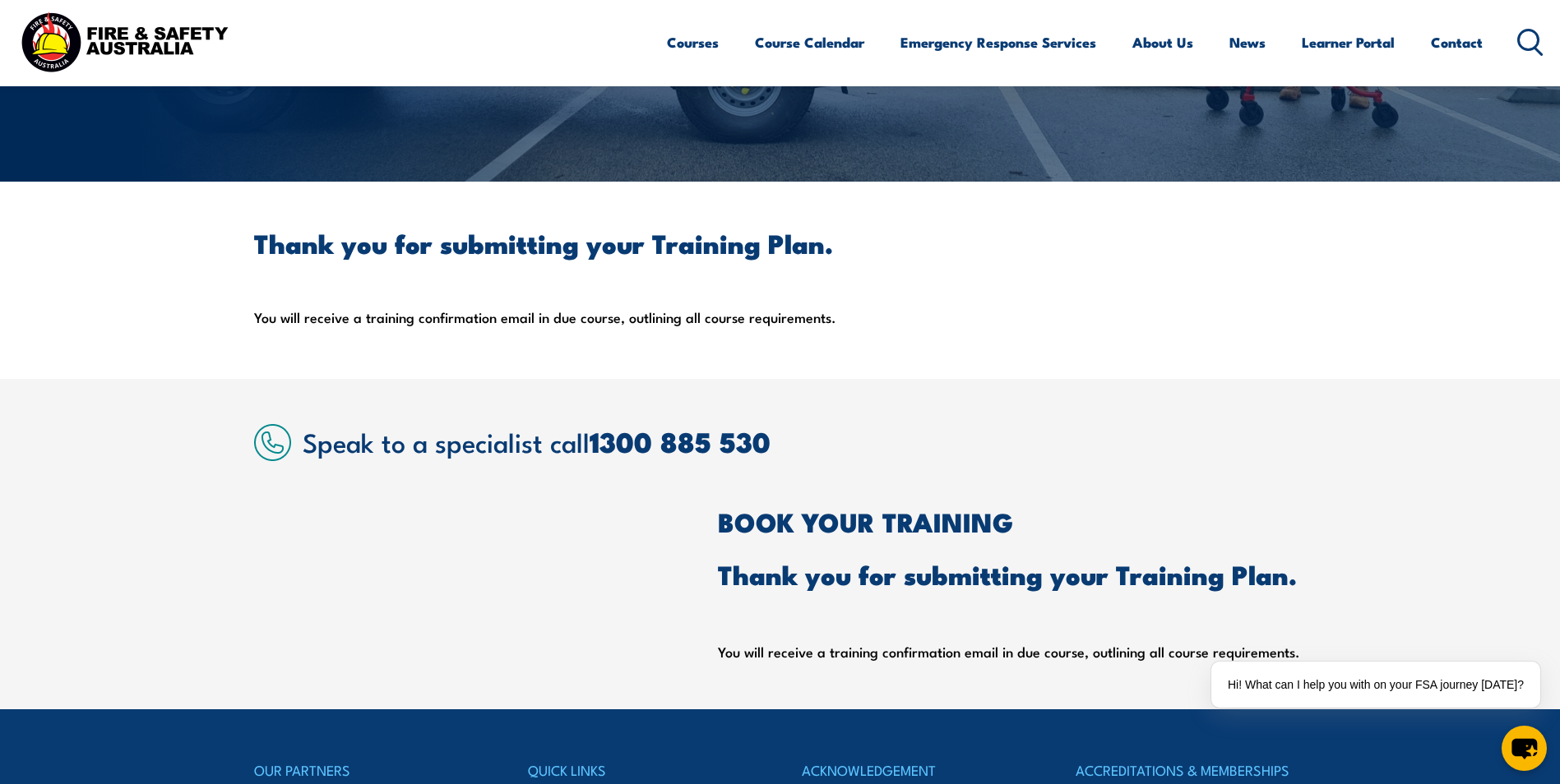
scroll to position [278, 0]
